Goal: Transaction & Acquisition: Purchase product/service

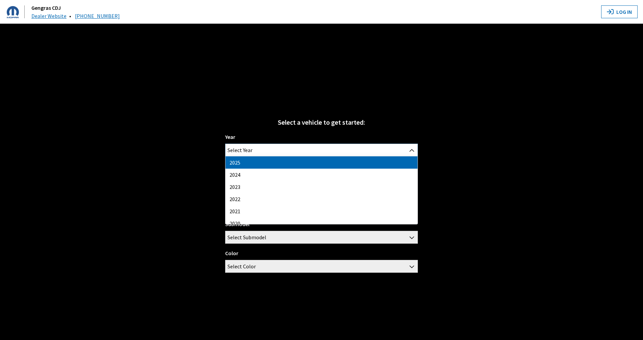
click at [294, 150] on span "Select Year" at bounding box center [322, 150] width 192 height 12
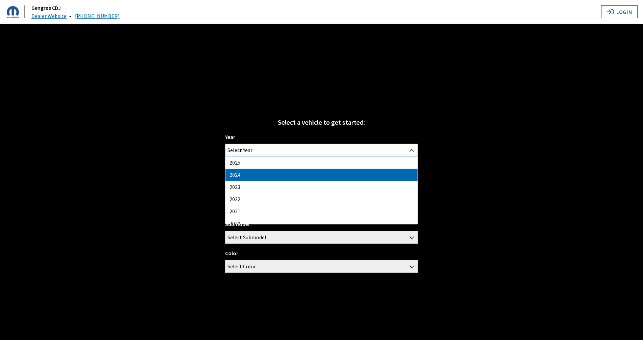
select select "42"
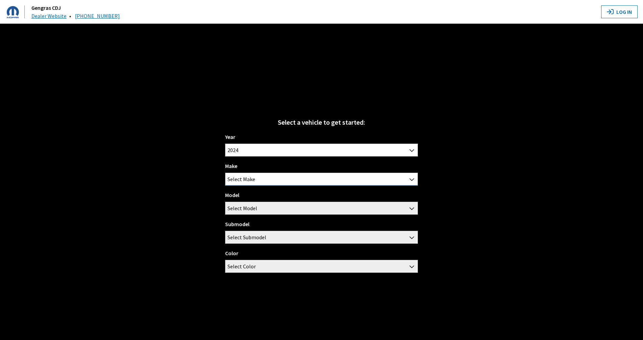
click at [272, 178] on span "Select Make" at bounding box center [322, 179] width 192 height 12
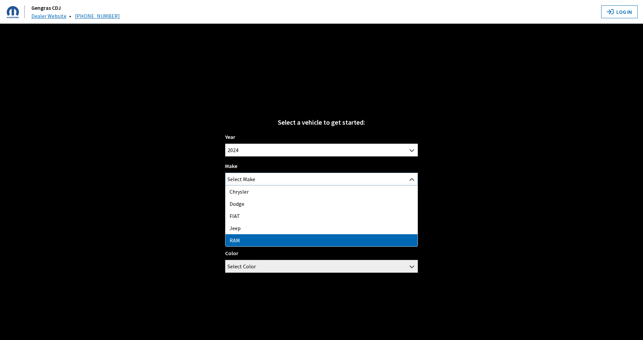
select select "34"
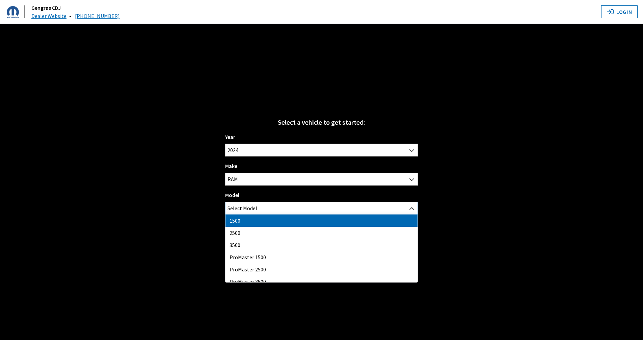
click at [266, 204] on span "Select Model" at bounding box center [322, 208] width 192 height 12
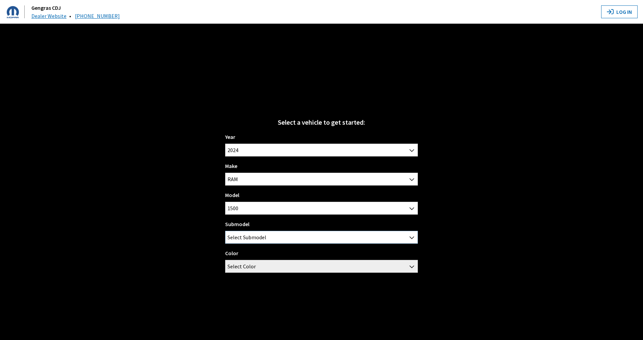
click at [265, 233] on span "Select Submodel" at bounding box center [247, 237] width 39 height 12
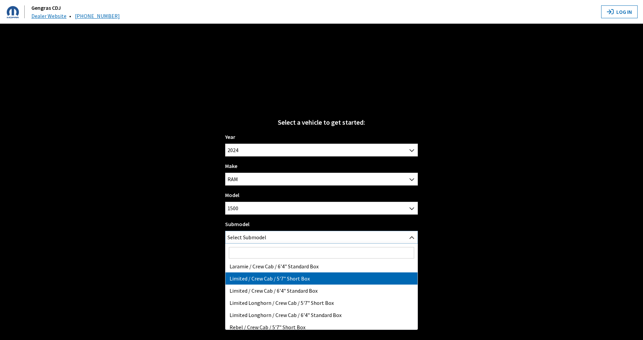
scroll to position [103, 0]
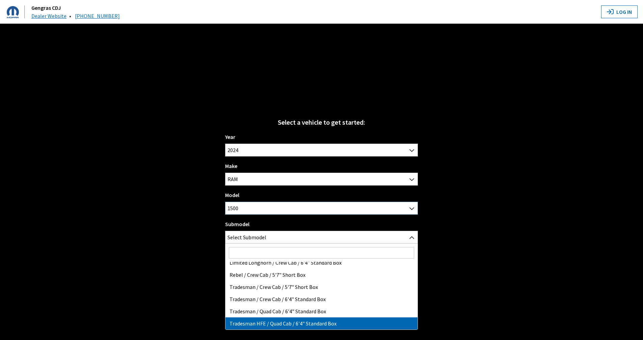
click at [271, 209] on span "1500" at bounding box center [322, 208] width 192 height 12
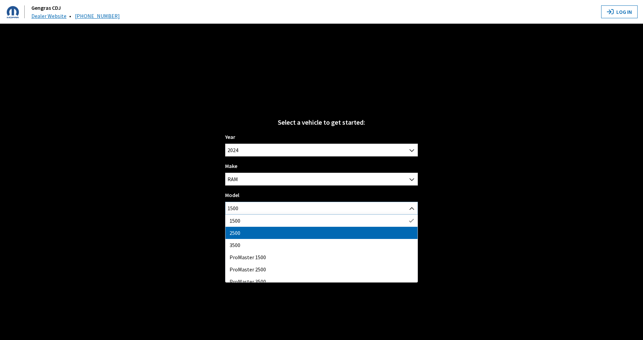
select select "1085"
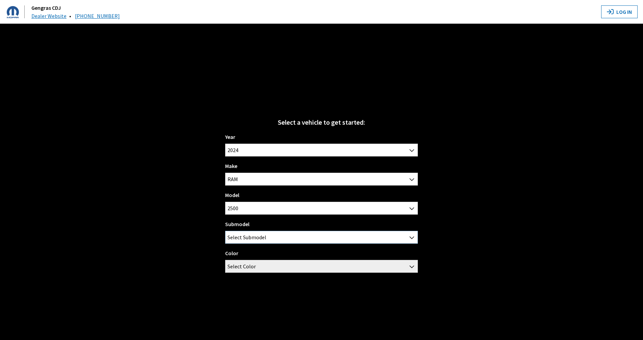
click at [279, 234] on span "Select Submodel" at bounding box center [322, 237] width 192 height 12
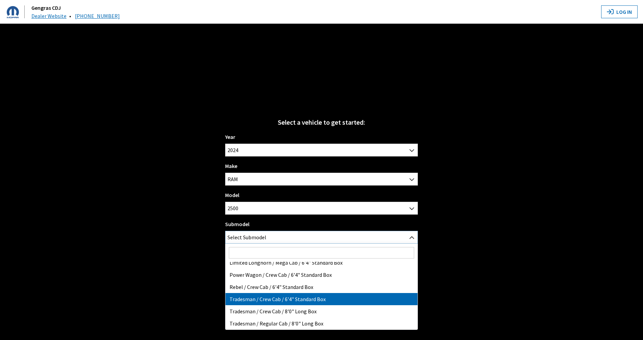
scroll to position [4, 0]
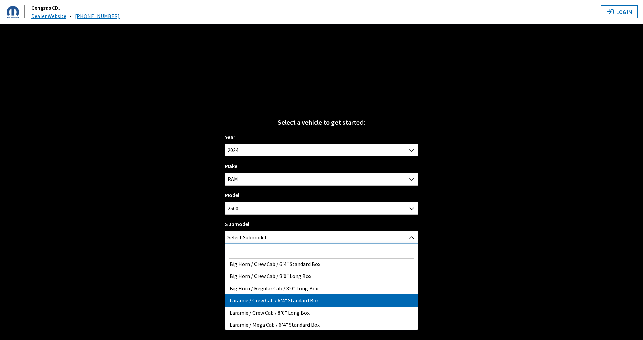
select select "3380"
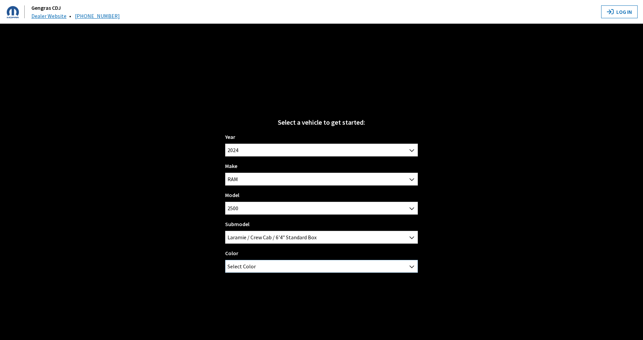
click at [292, 271] on span "Select Color" at bounding box center [322, 266] width 192 height 12
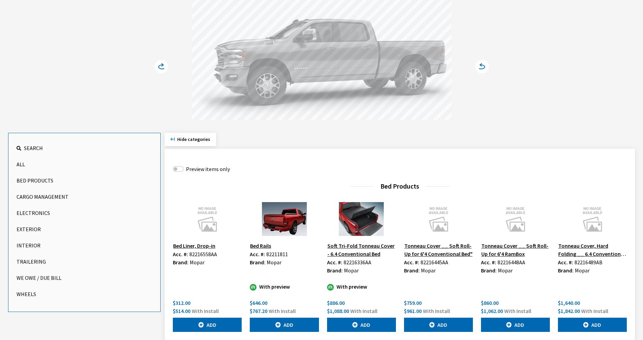
scroll to position [135, 0]
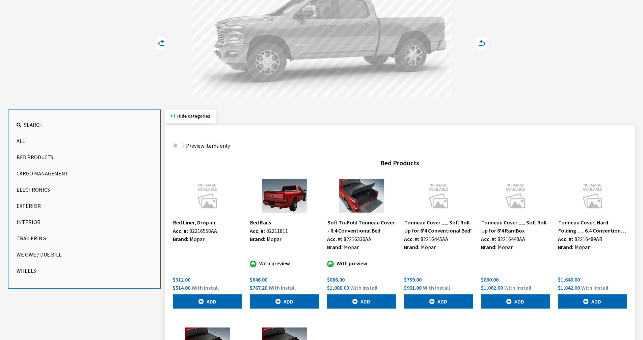
click at [39, 204] on button "Exterior" at bounding box center [85, 206] width 136 height 14
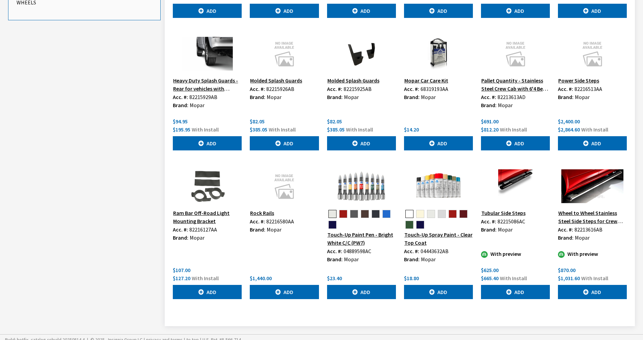
scroll to position [409, 0]
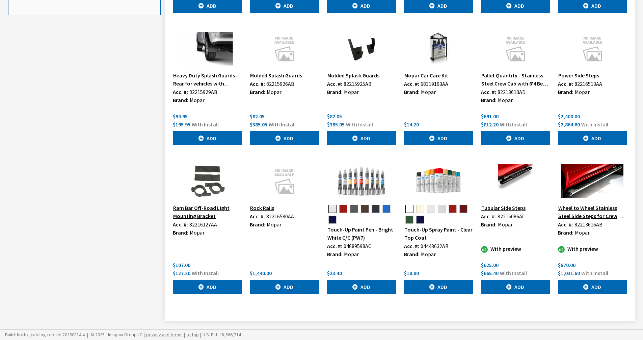
click at [577, 262] on div "$870.00" at bounding box center [592, 265] width 69 height 8
